Goal: Transaction & Acquisition: Purchase product/service

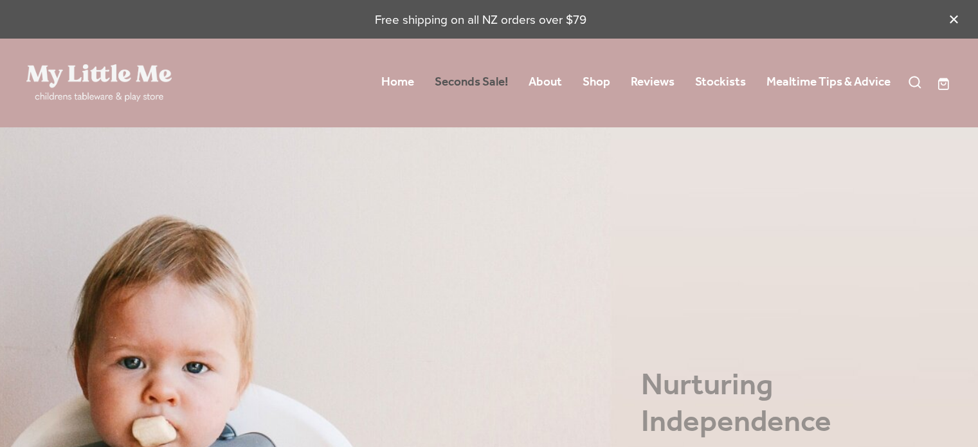
click at [484, 78] on link "Seconds Sale!" at bounding box center [471, 82] width 73 height 23
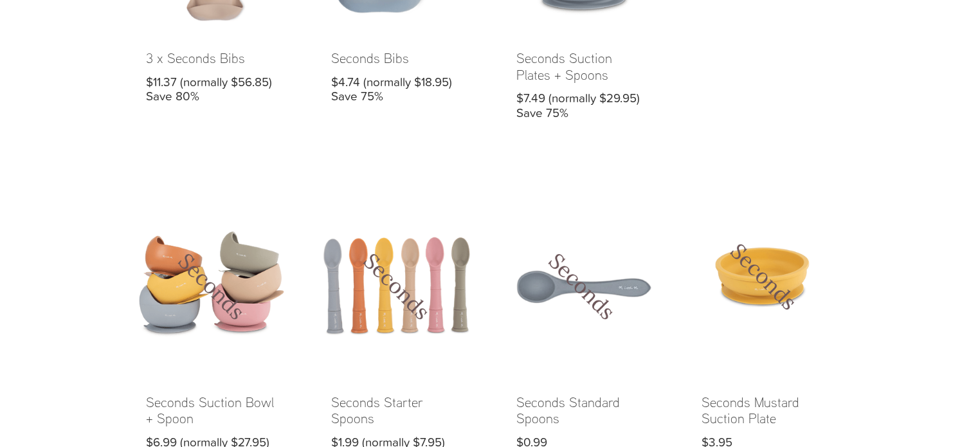
scroll to position [680, 0]
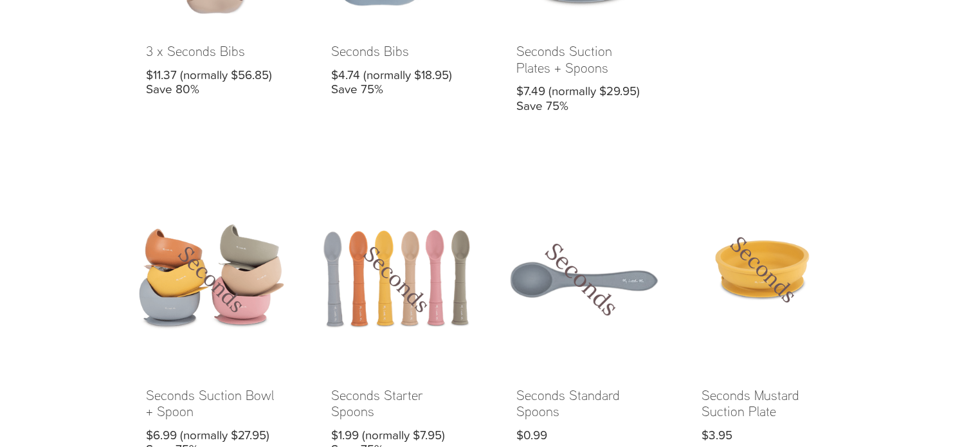
click at [612, 292] on link at bounding box center [582, 335] width 172 height 284
